Goal: Task Accomplishment & Management: Use online tool/utility

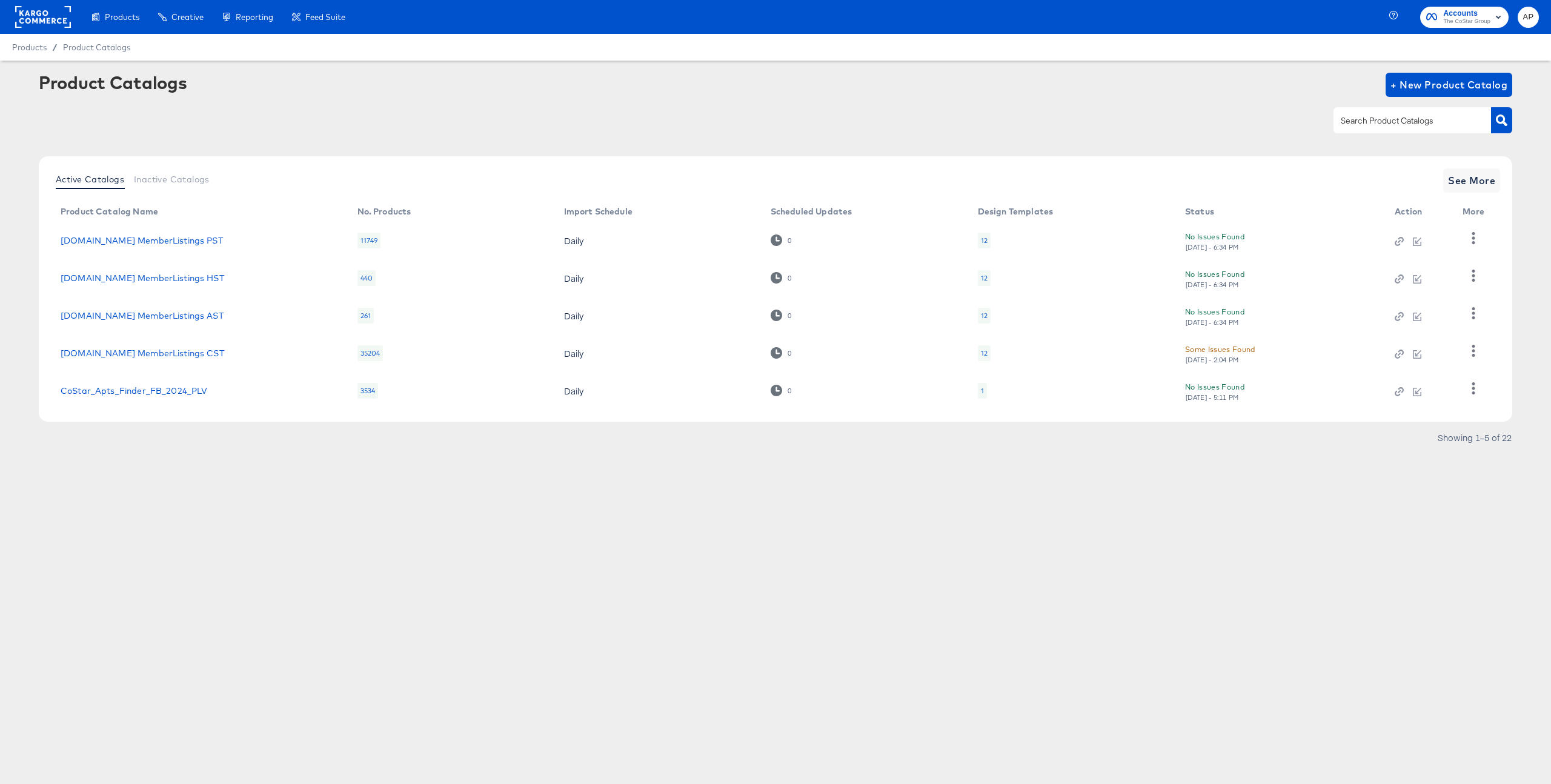
drag, startPoint x: 410, startPoint y: 570, endPoint x: 397, endPoint y: 562, distance: 15.3
click at [410, 572] on div "Products Creative Reporting Feed Suite Accounts The CoStar Group AP Products / …" at bounding box center [775, 392] width 1551 height 784
click at [354, 547] on div "Products Creative Reporting Feed Suite Accounts The CoStar Group AP Products / …" at bounding box center [775, 392] width 1551 height 784
click at [1479, 177] on span "See More" at bounding box center [1472, 181] width 47 height 17
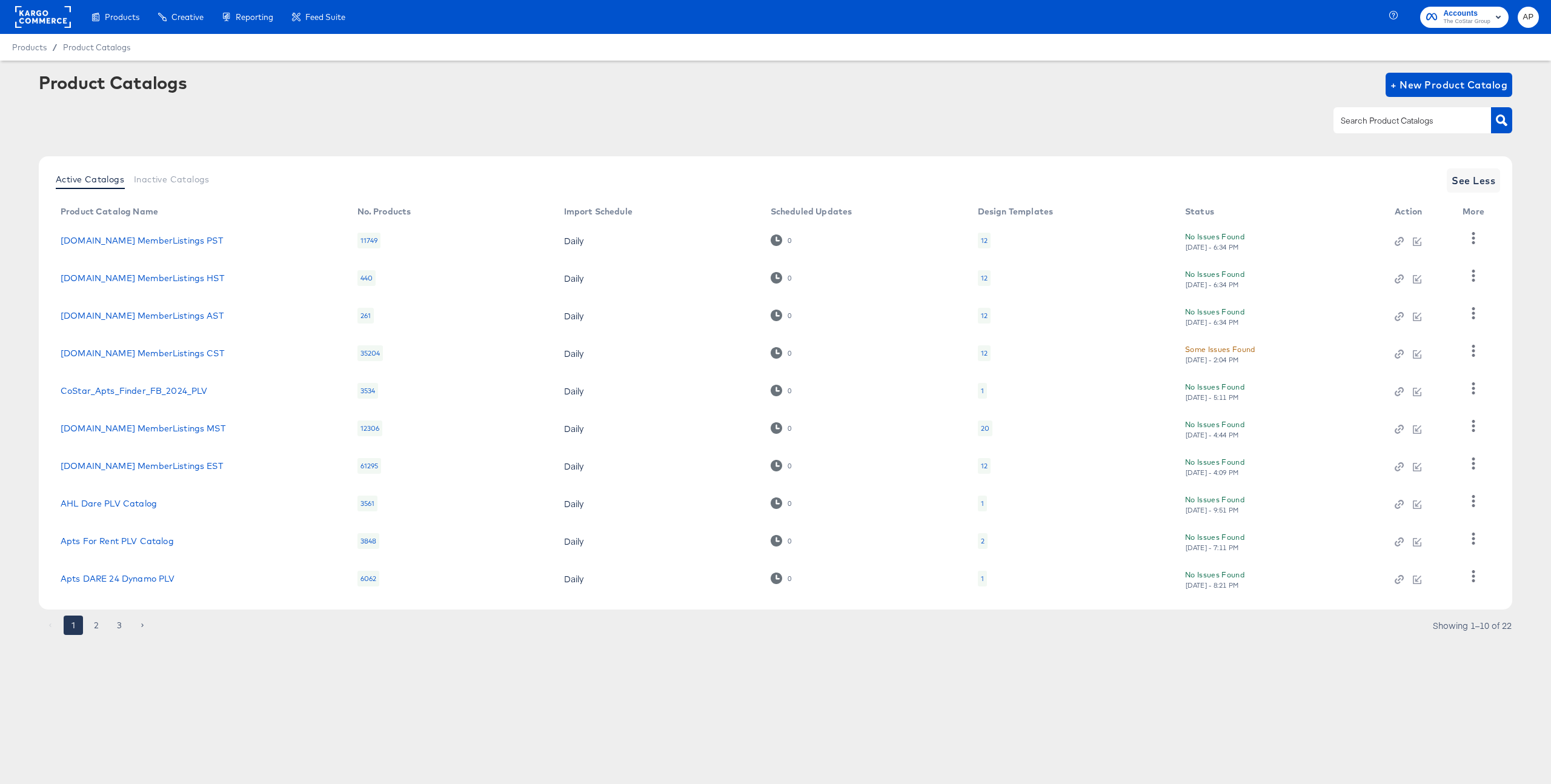
click at [1400, 119] on input "text" at bounding box center [1403, 121] width 129 height 14
type input "[DOMAIN_NAME]"
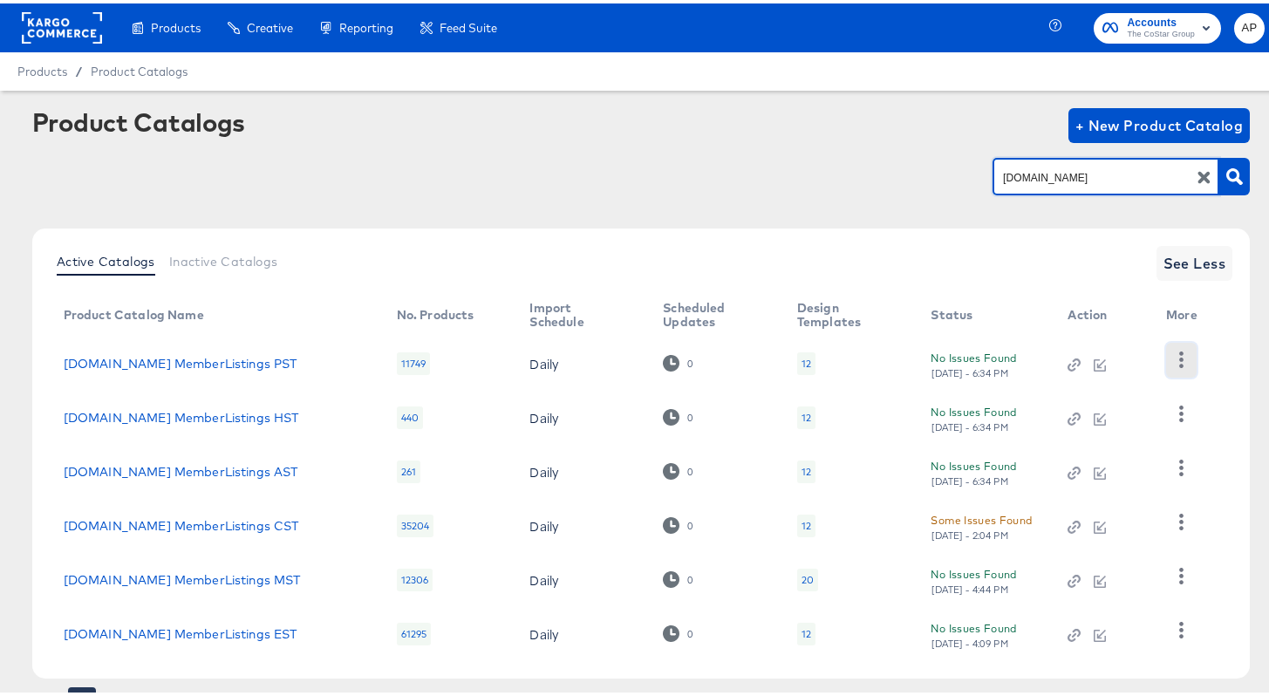
click at [1176, 352] on icon "button" at bounding box center [1181, 356] width 17 height 17
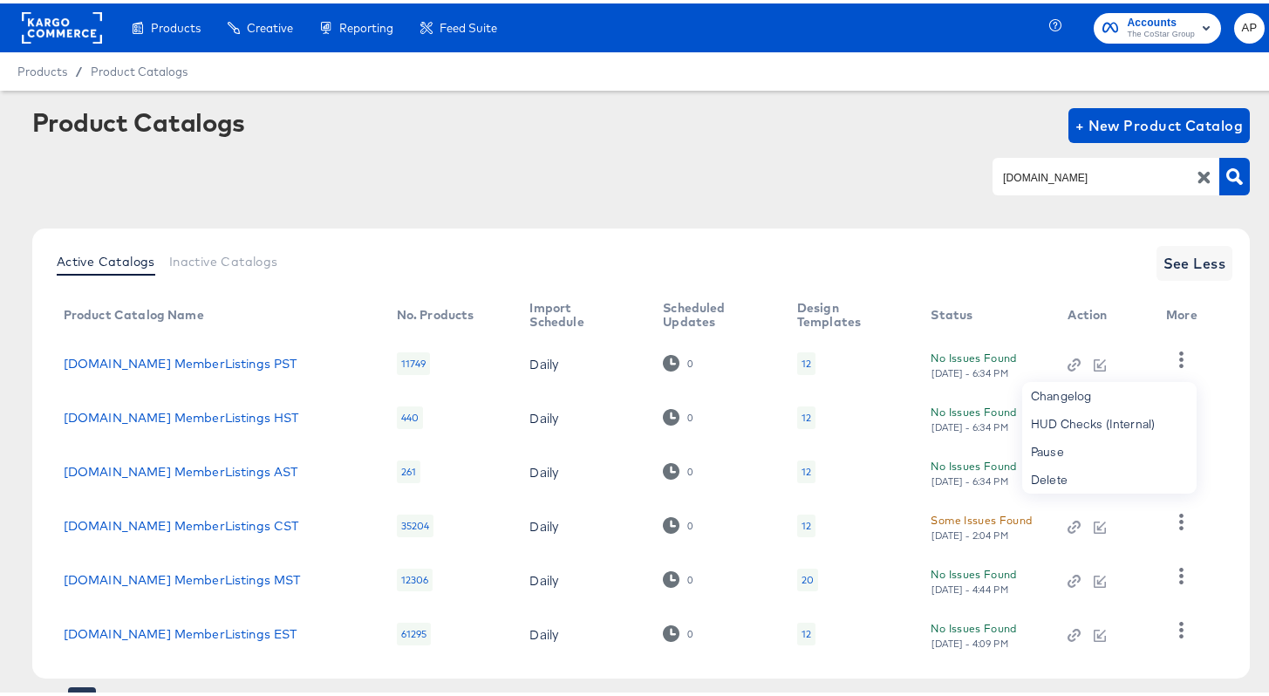
click at [982, 249] on div "Active Catalogs Inactive Catalogs See Less" at bounding box center [642, 260] width 1184 height 35
click at [176, 354] on link "[DOMAIN_NAME] MemberListings PST" at bounding box center [181, 360] width 234 height 14
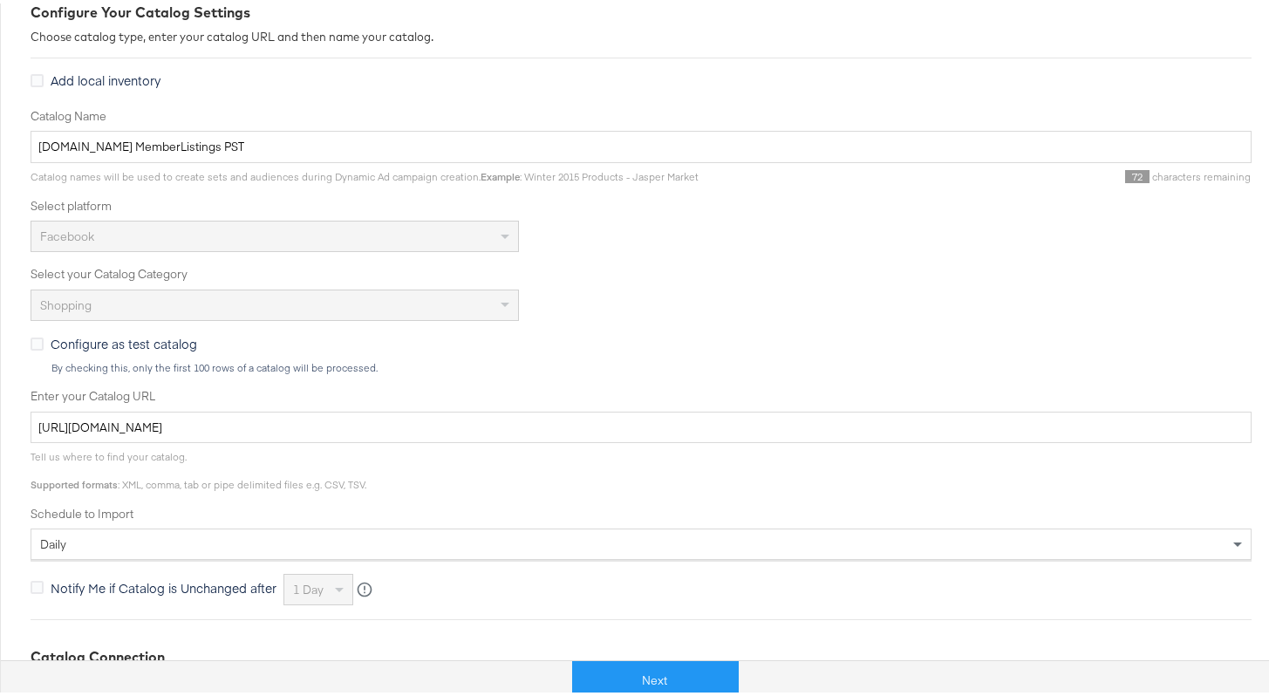
scroll to position [474, 0]
